Goal: Task Accomplishment & Management: Use online tool/utility

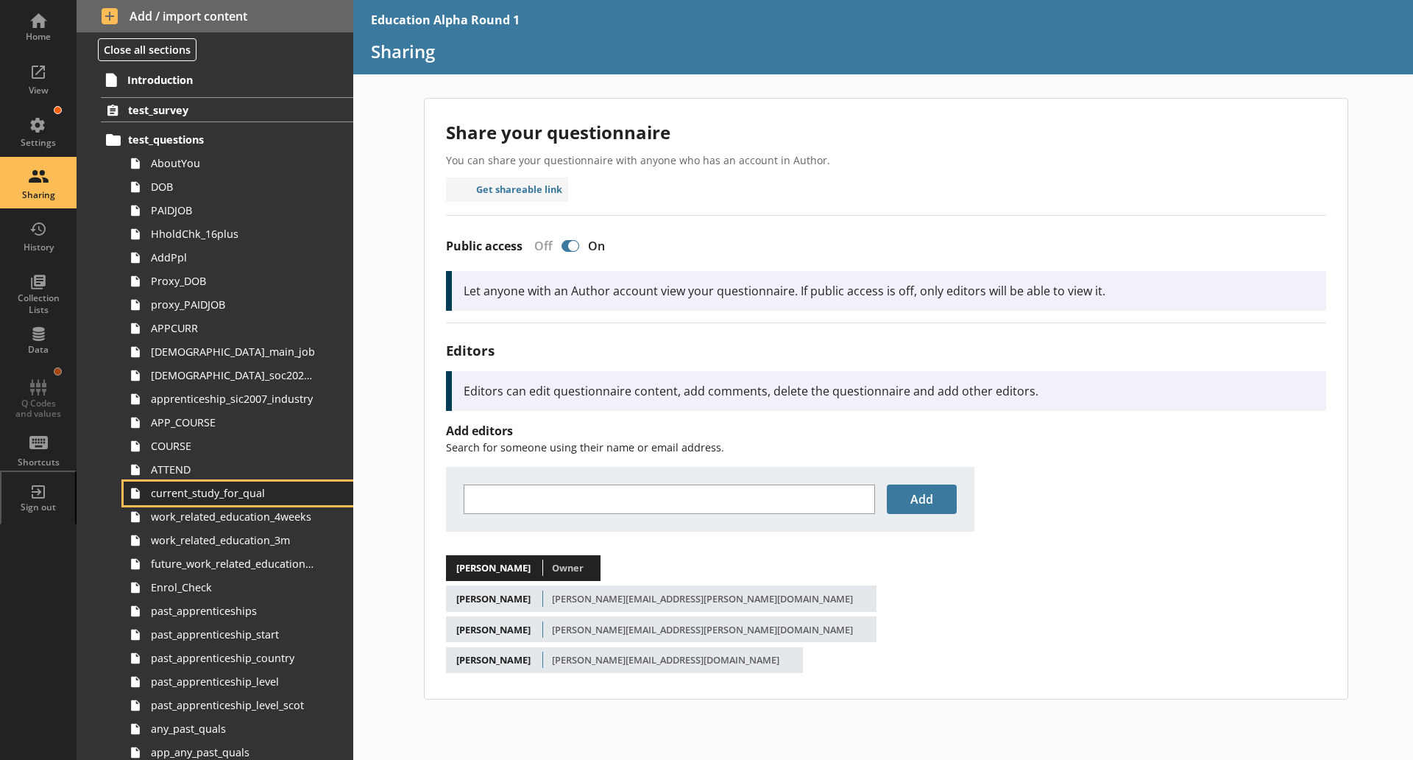
click at [238, 498] on span "current_study_for_qual" at bounding box center [233, 493] width 164 height 14
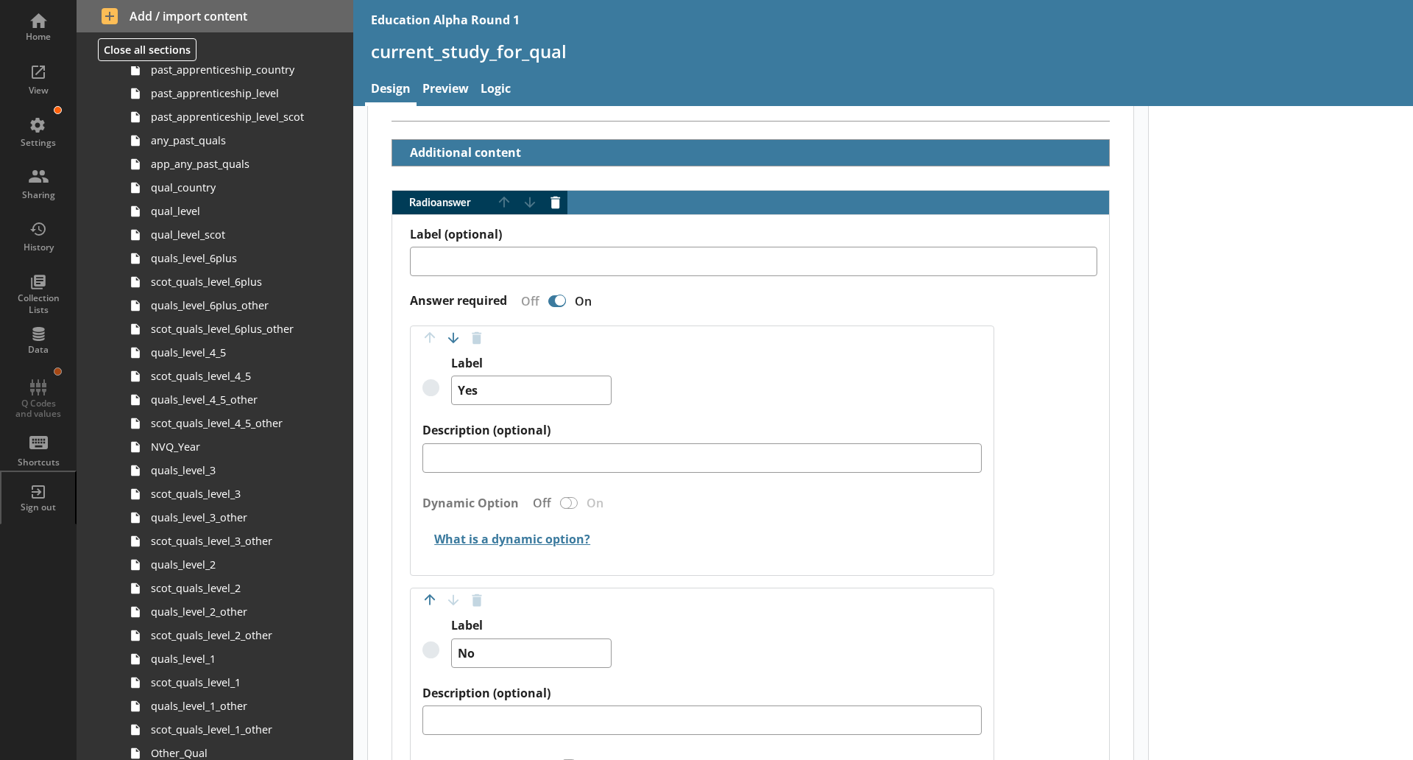
scroll to position [593, 0]
click at [240, 666] on link "scot_quals_level_1" at bounding box center [239, 678] width 230 height 24
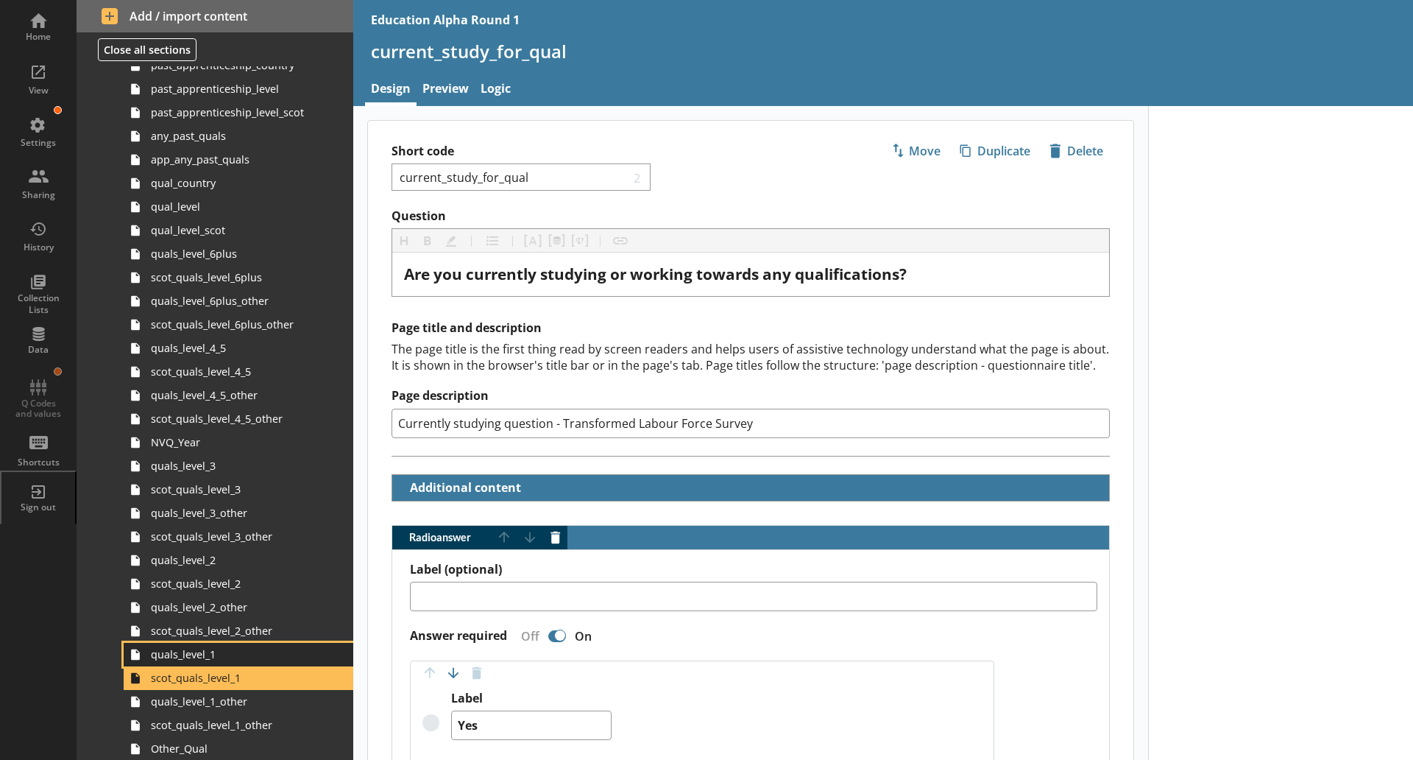
click at [191, 654] on span "quals_level_1" at bounding box center [233, 654] width 164 height 14
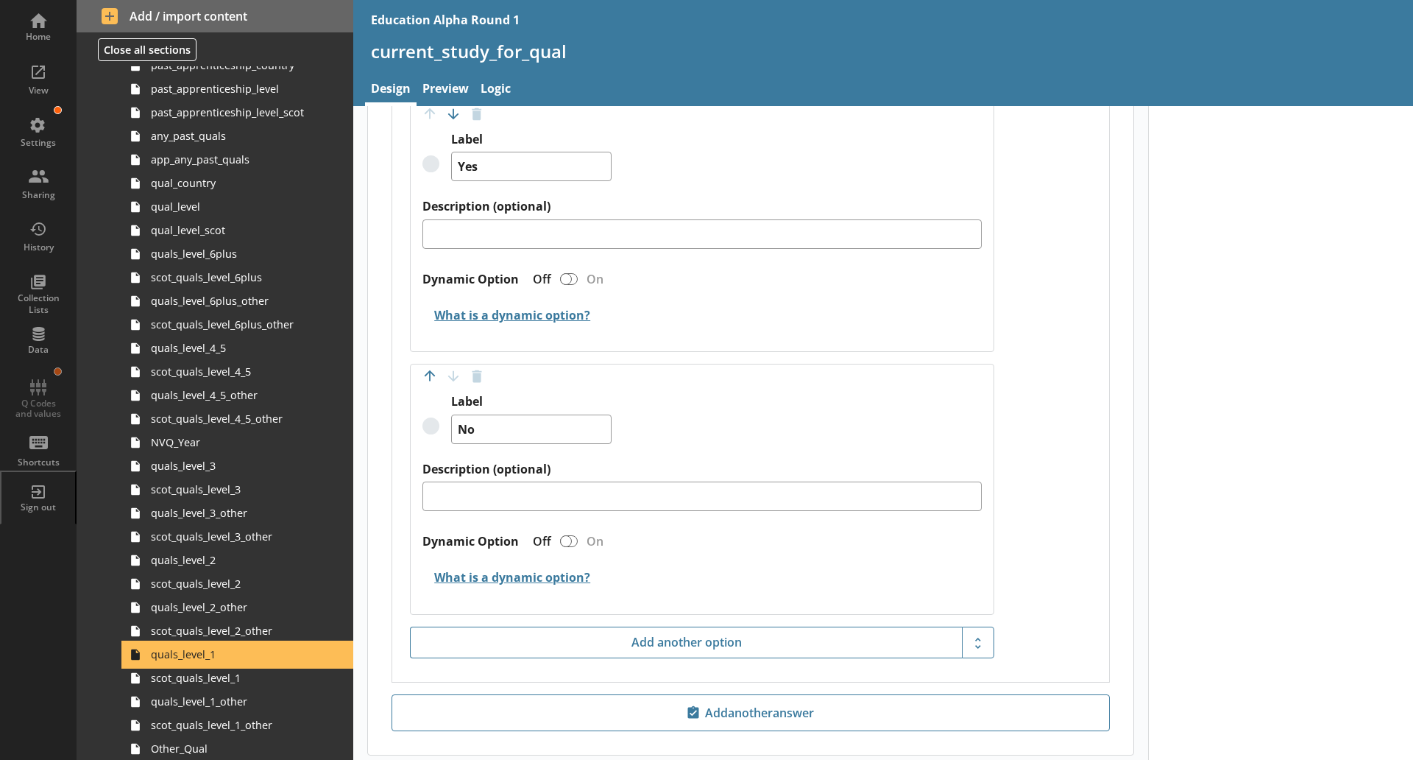
type textarea "x"
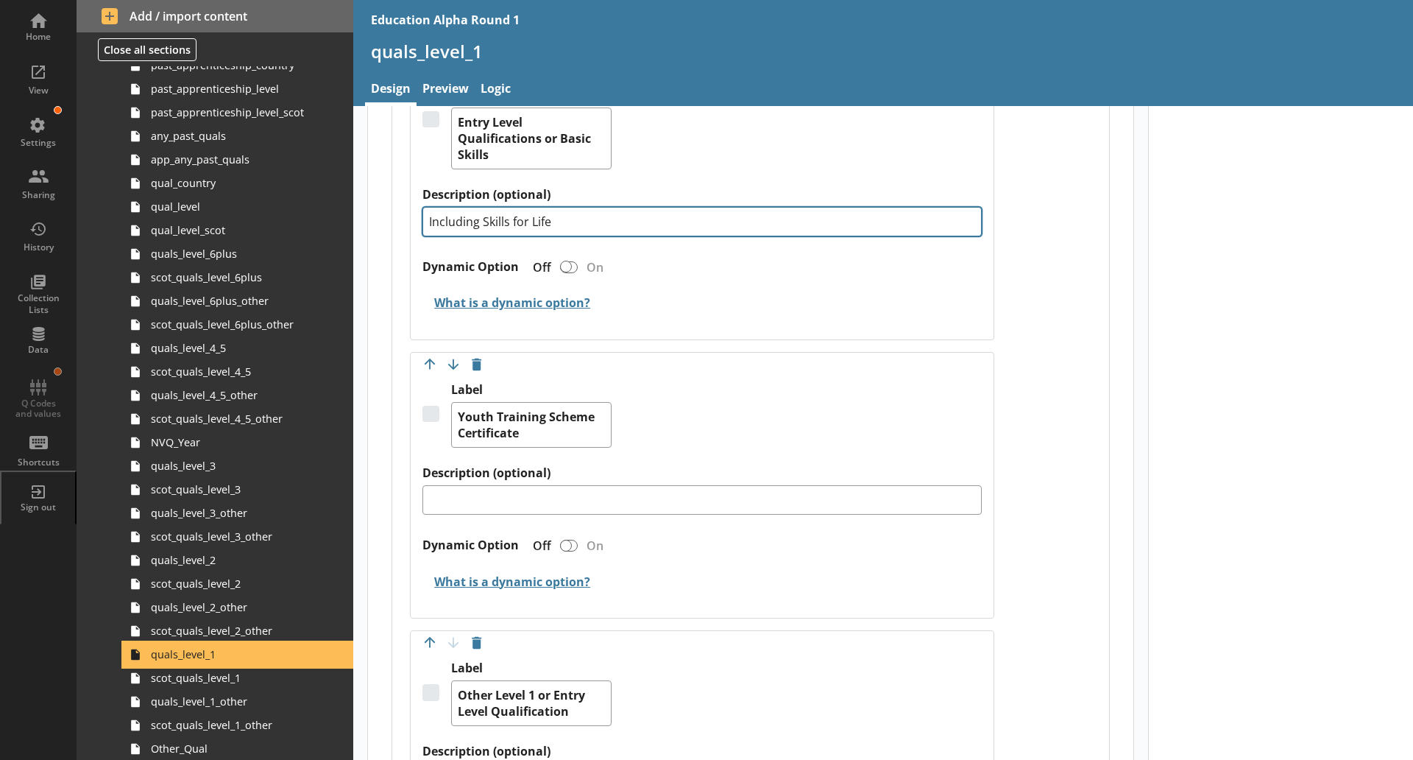
scroll to position [2377, 0]
